Goal: Transaction & Acquisition: Obtain resource

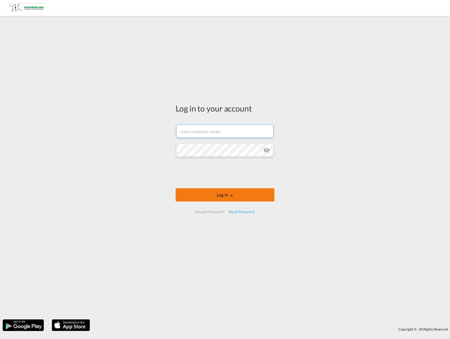
type input "[PERSON_NAME][EMAIL_ADDRESS][DOMAIN_NAME]"
click at [199, 197] on button "Log In" at bounding box center [225, 194] width 99 height 13
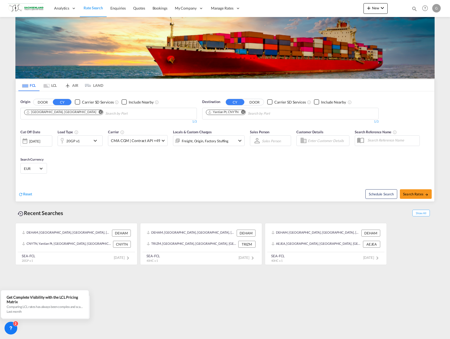
click at [243, 113] on md-icon "Remove" at bounding box center [243, 112] width 4 height 4
type input "[GEOGRAPHIC_DATA]"
click at [240, 124] on div "[GEOGRAPHIC_DATA] [GEOGRAPHIC_DATA] IDSUB" at bounding box center [247, 126] width 101 height 16
click at [412, 194] on span "Search Rates" at bounding box center [415, 194] width 25 height 4
type input "DEHAM to IDSUB / [DATE]"
